Goal: Information Seeking & Learning: Learn about a topic

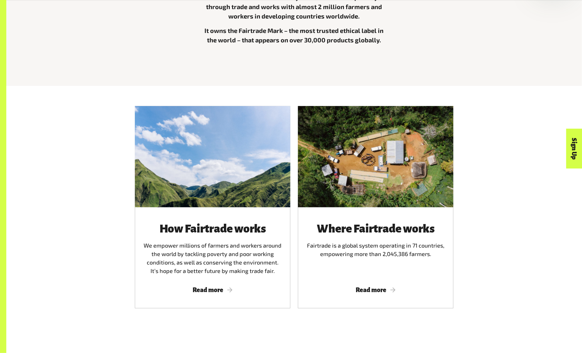
scroll to position [334, 0]
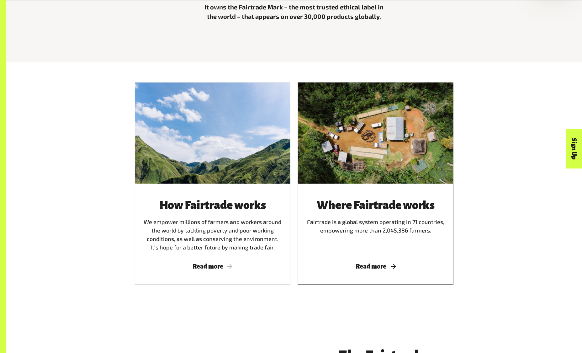
click at [368, 267] on span "Read more" at bounding box center [375, 266] width 140 height 7
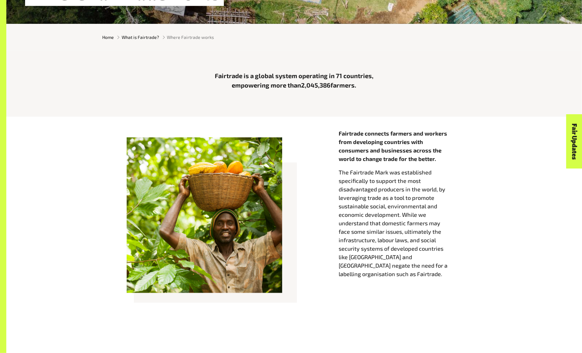
scroll to position [230, 0]
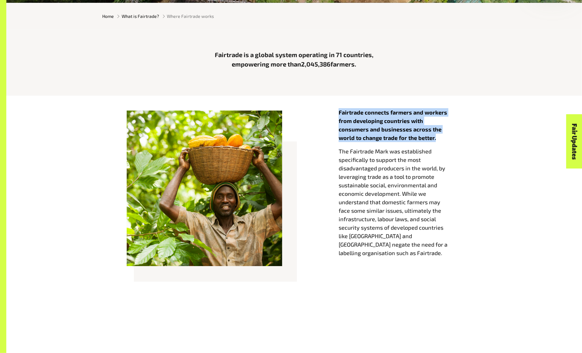
drag, startPoint x: 338, startPoint y: 114, endPoint x: 439, endPoint y: 141, distance: 104.6
click at [439, 141] on div "Fairtrade connects farmers and workers from developing countries with consumers…" at bounding box center [400, 195] width 130 height 175
copy strong "Fairtrade connects farmers and workers from developing countries with consumers…"
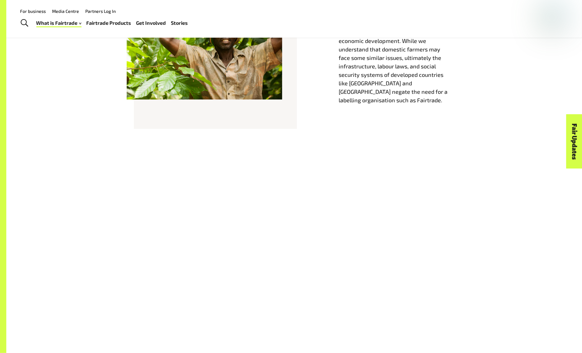
scroll to position [376, 0]
